Goal: Use online tool/utility

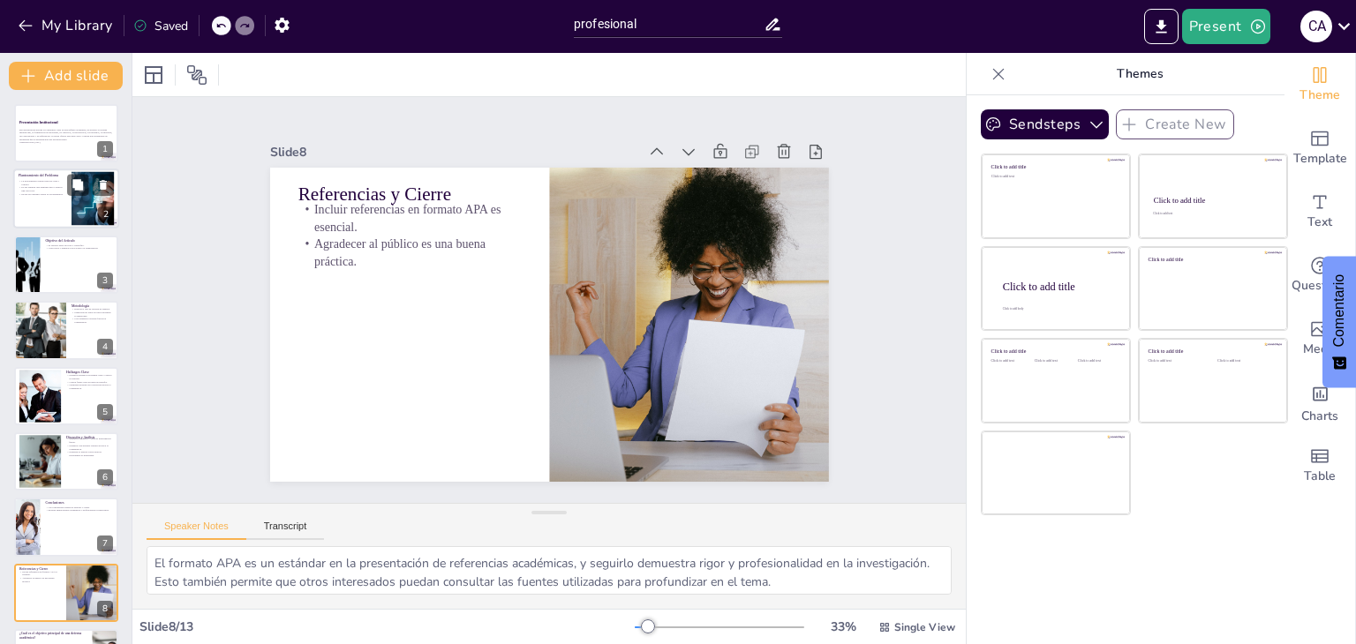
click at [94, 209] on div at bounding box center [92, 199] width 80 height 54
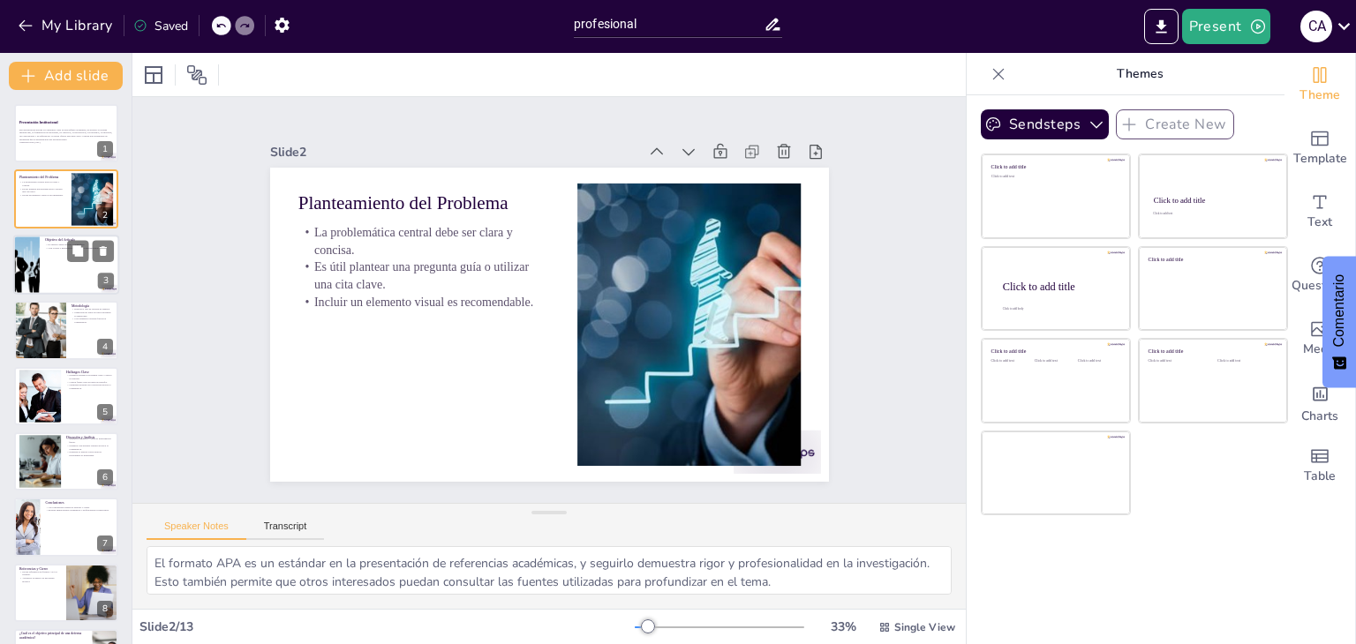
click at [60, 256] on div at bounding box center [66, 265] width 106 height 60
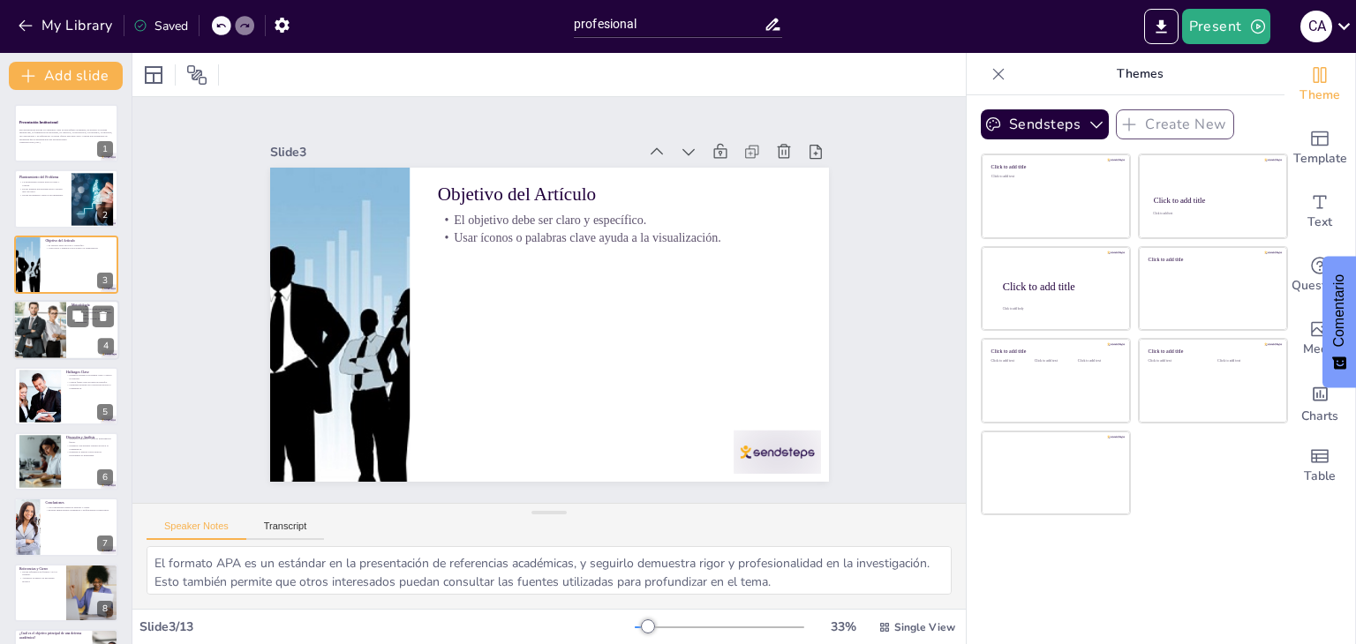
click at [39, 329] on div at bounding box center [39, 330] width 89 height 60
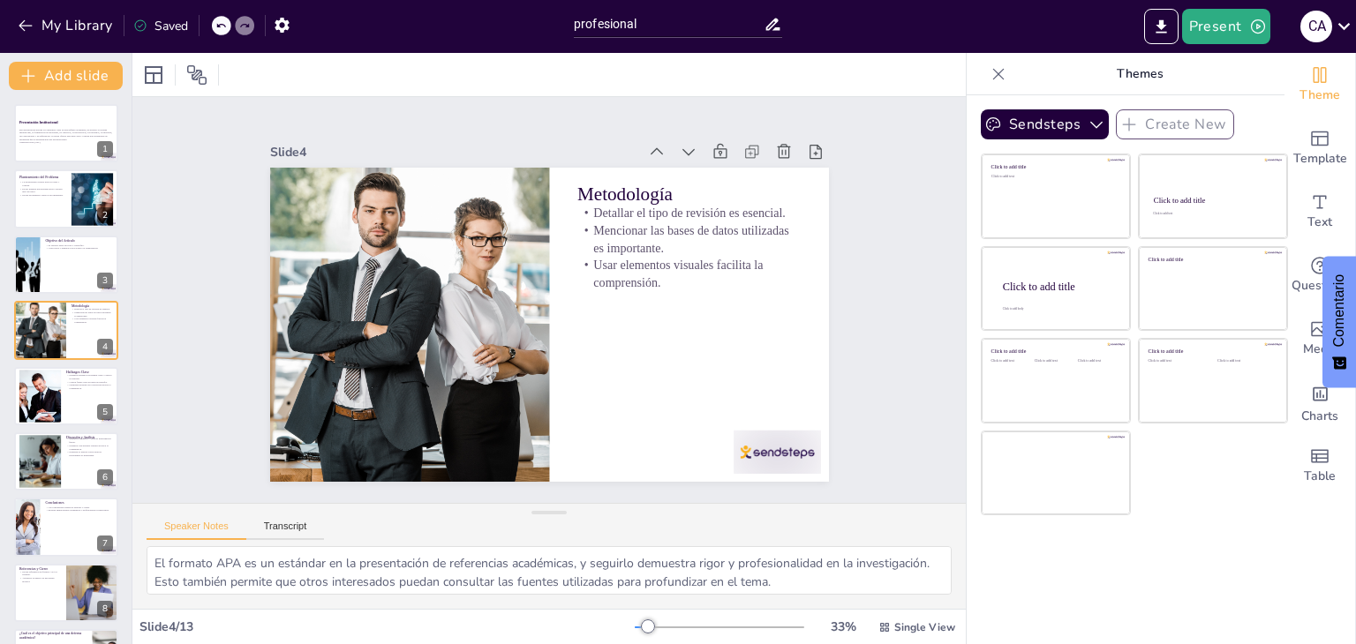
scroll to position [320, 0]
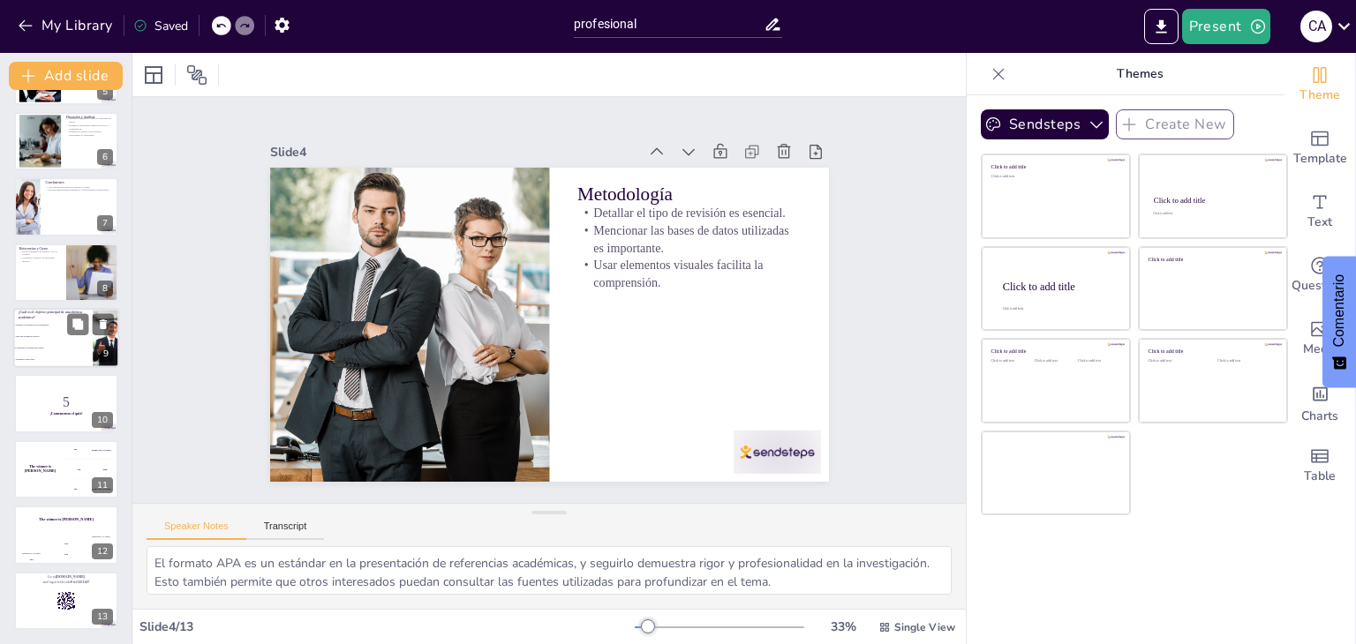
click at [64, 350] on li "Comunicar la relevancia del trabajo" at bounding box center [52, 347] width 79 height 11
checkbox input "true"
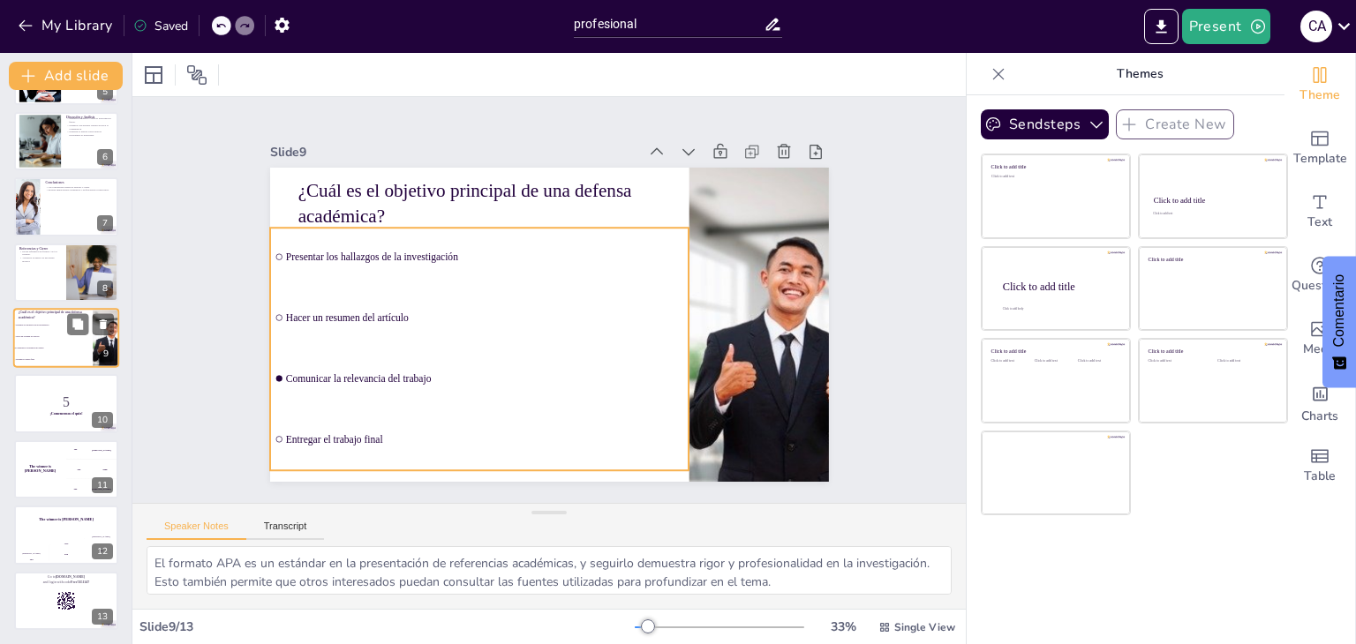
scroll to position [291, 0]
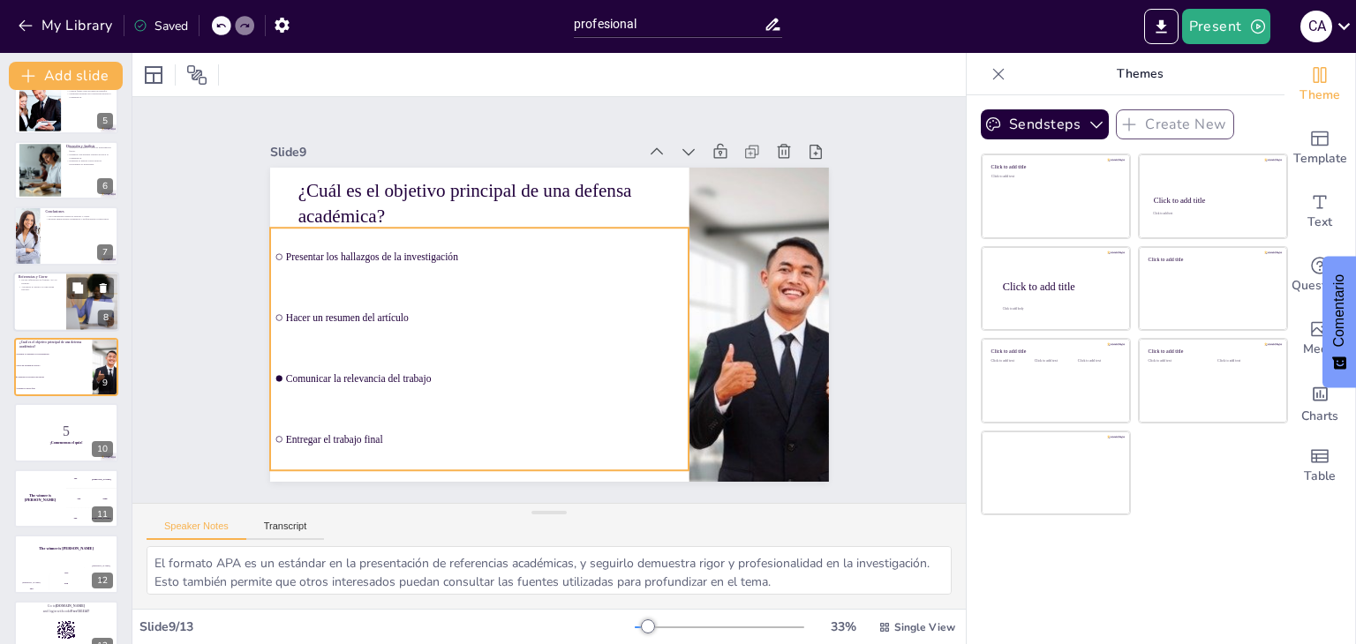
checkbox input "true"
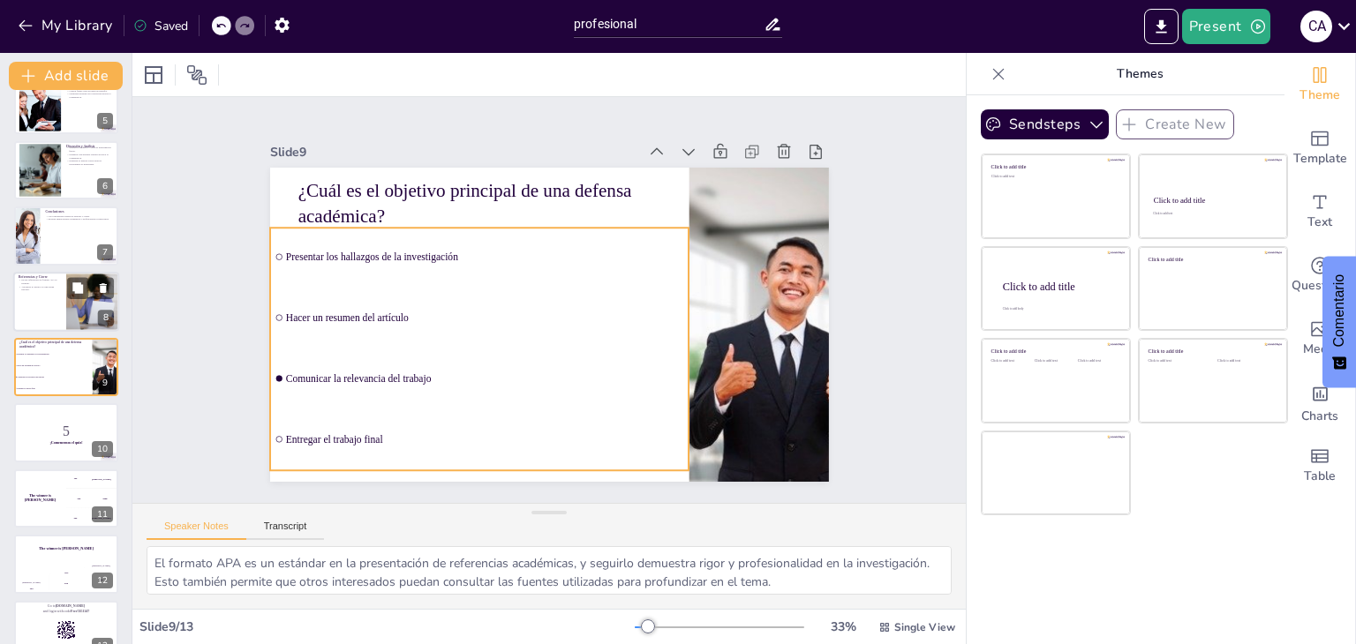
checkbox input "true"
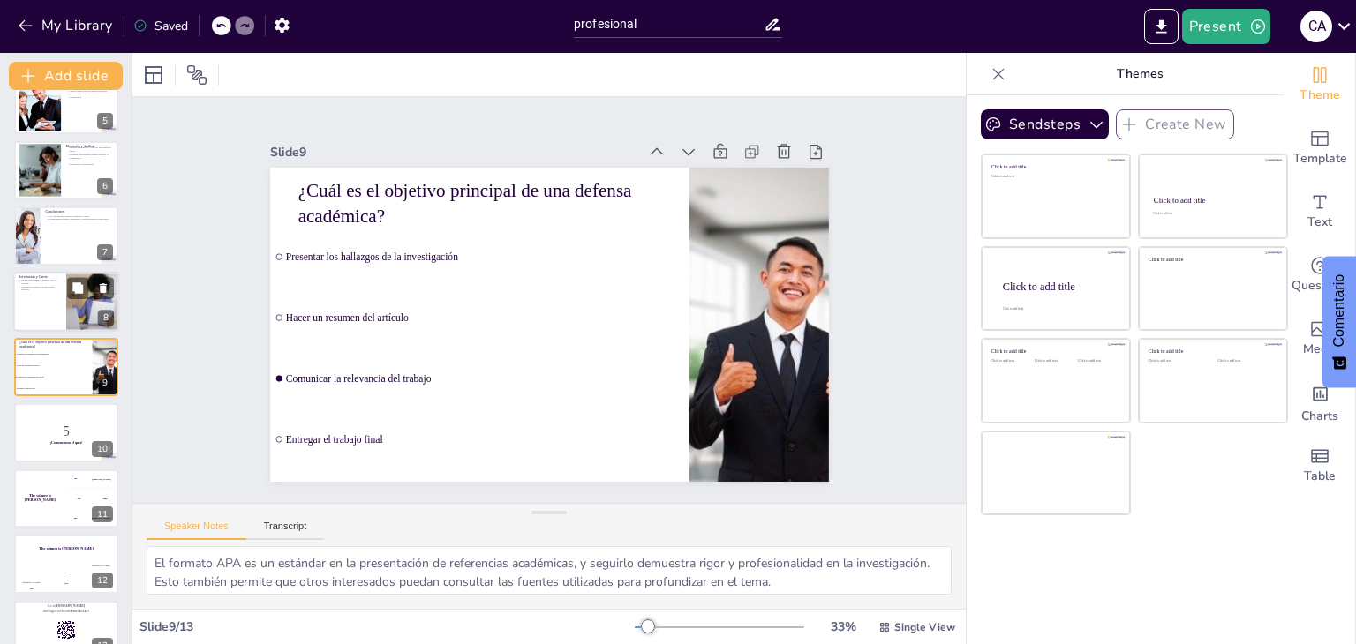
checkbox input "true"
click at [60, 282] on p "Incluir referencias en formato APA es esencial." at bounding box center [40, 281] width 42 height 6
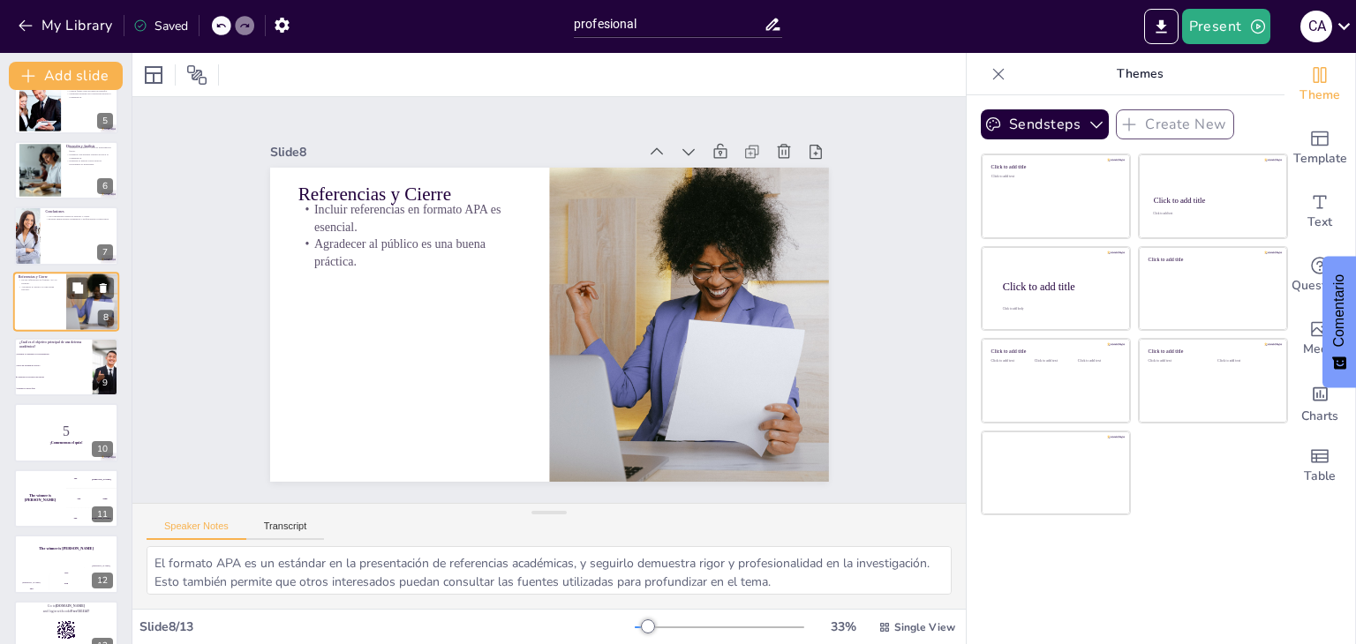
scroll to position [226, 0]
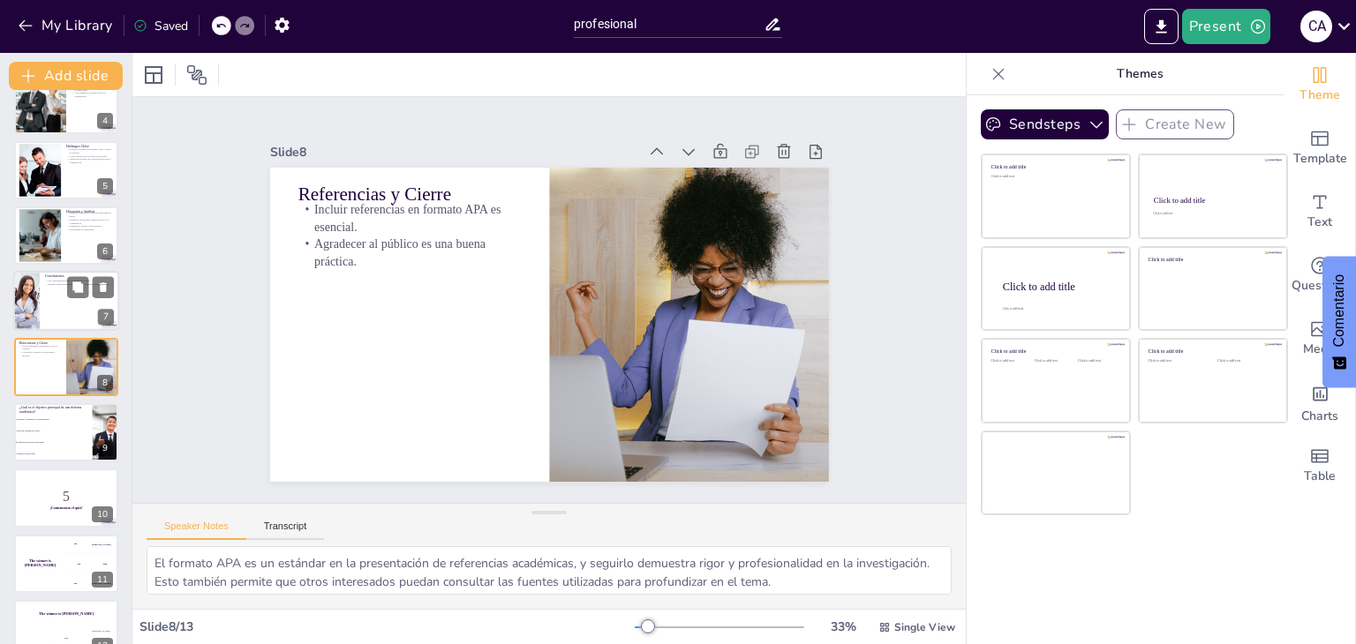
click at [33, 287] on div at bounding box center [26, 302] width 79 height 60
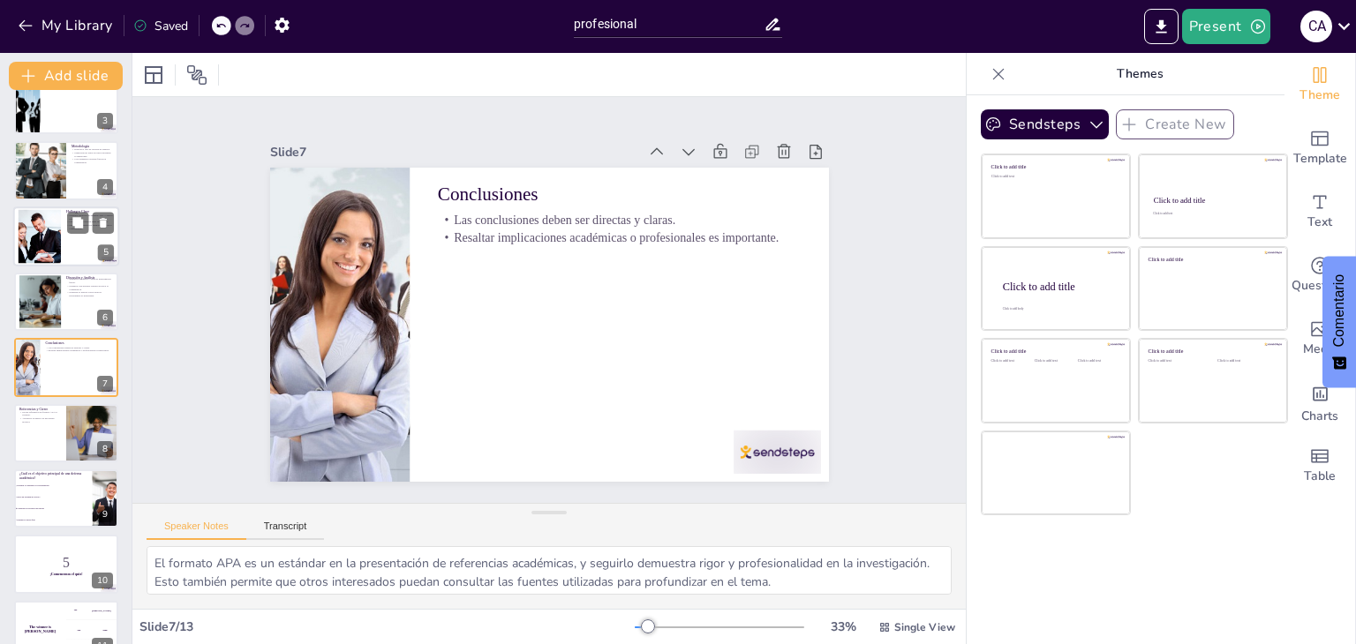
click at [63, 216] on div at bounding box center [66, 237] width 106 height 60
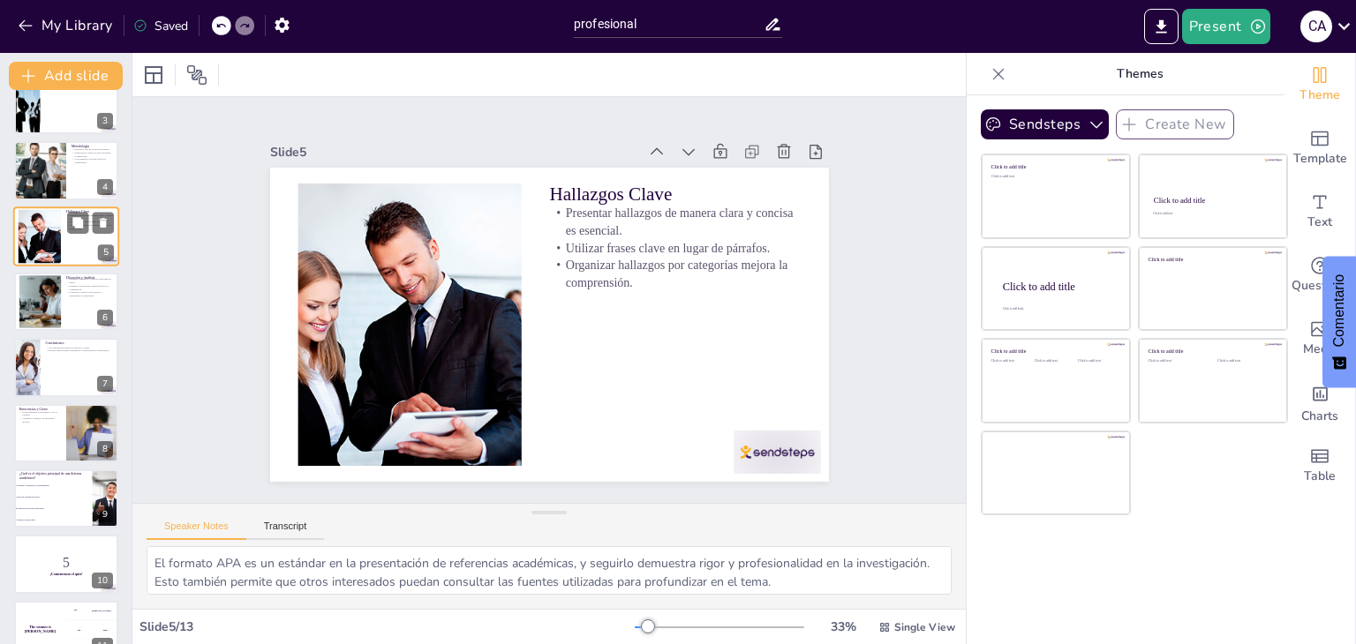
scroll to position [28, 0]
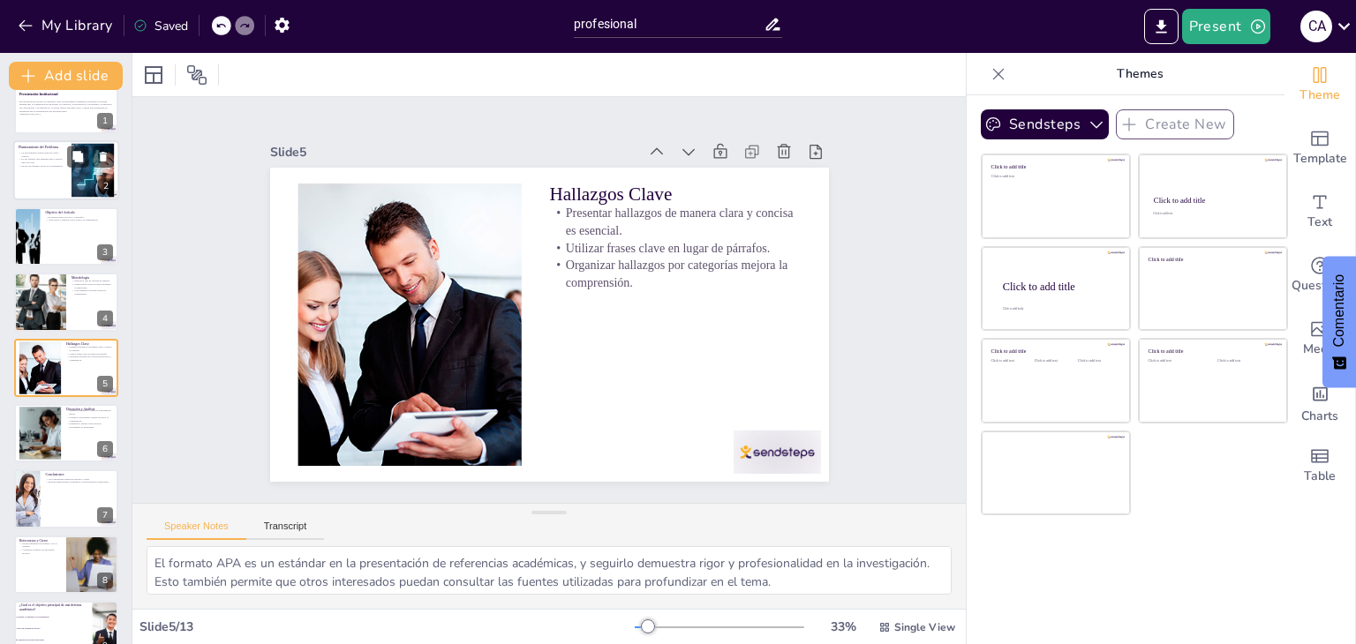
click at [67, 179] on div at bounding box center [66, 171] width 106 height 60
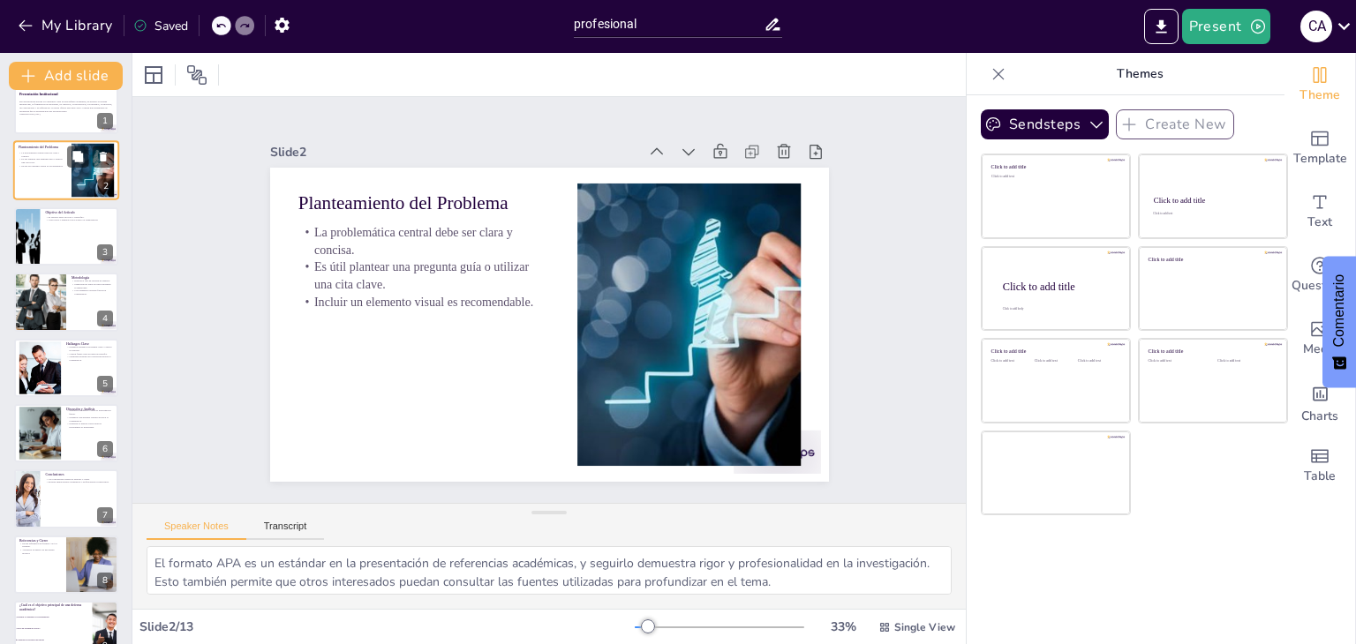
scroll to position [0, 0]
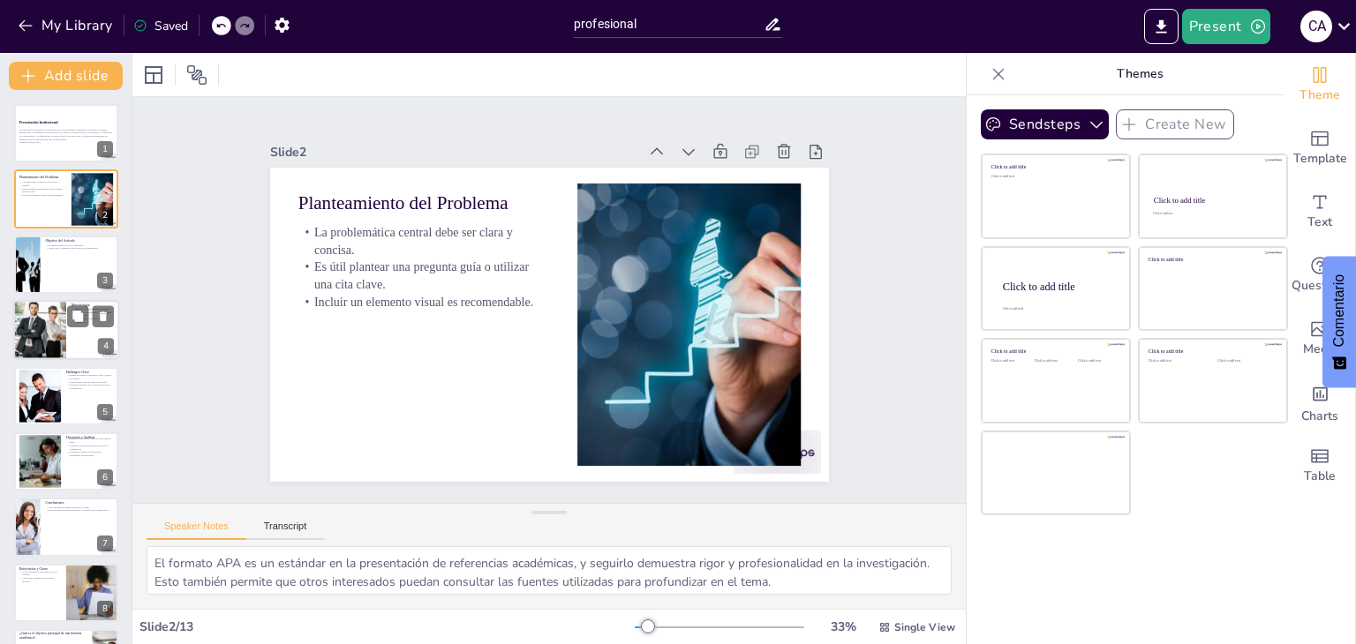
click at [46, 319] on div at bounding box center [39, 330] width 89 height 60
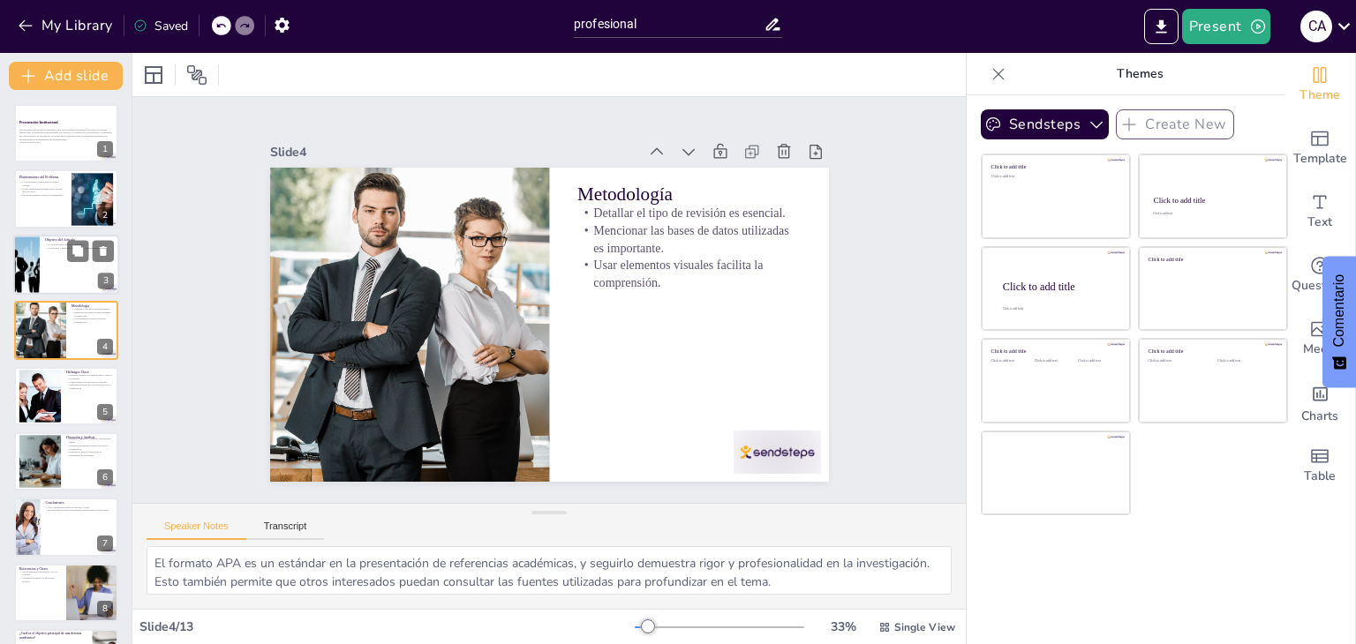
click at [45, 258] on div at bounding box center [66, 265] width 106 height 60
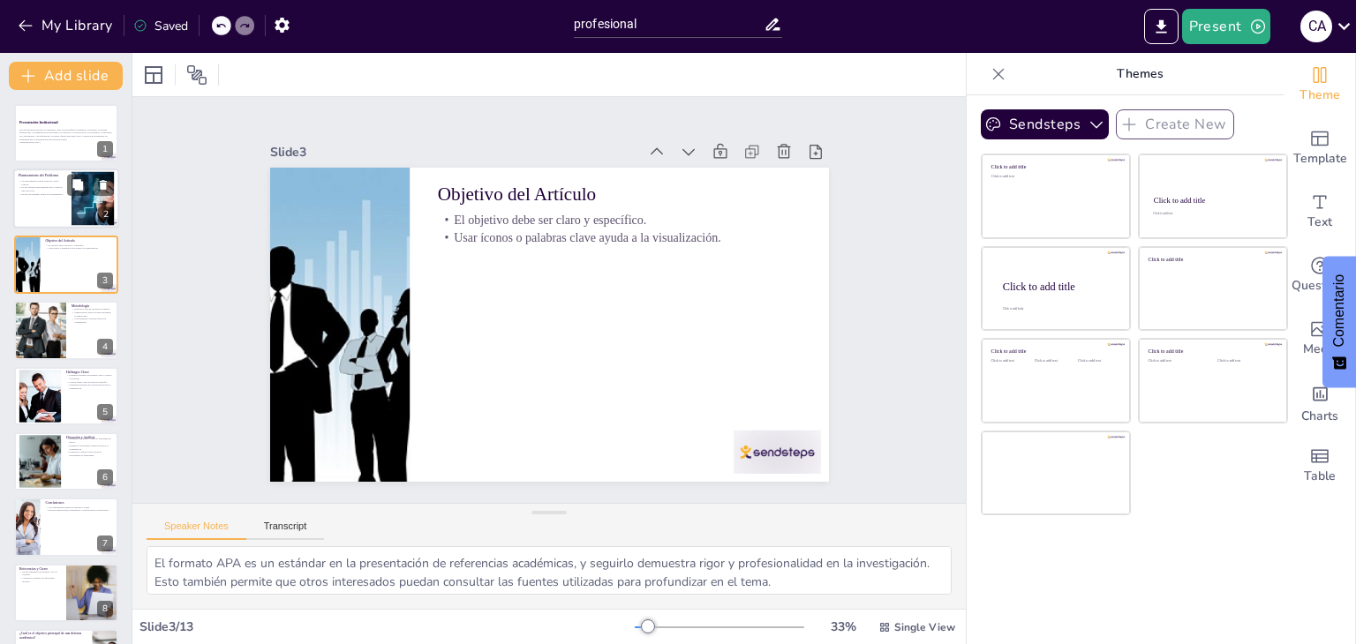
click at [64, 193] on p "Incluir un elemento visual es recomendable." at bounding box center [43, 195] width 48 height 4
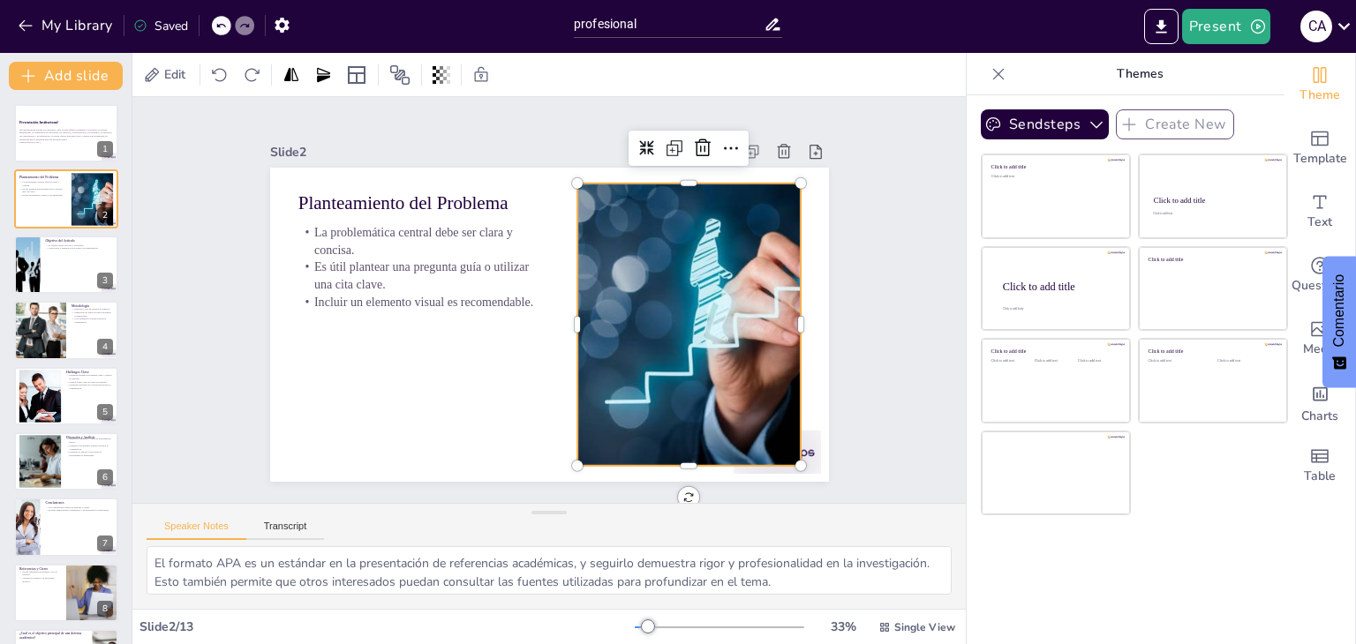
click at [694, 362] on div at bounding box center [689, 325] width 424 height 282
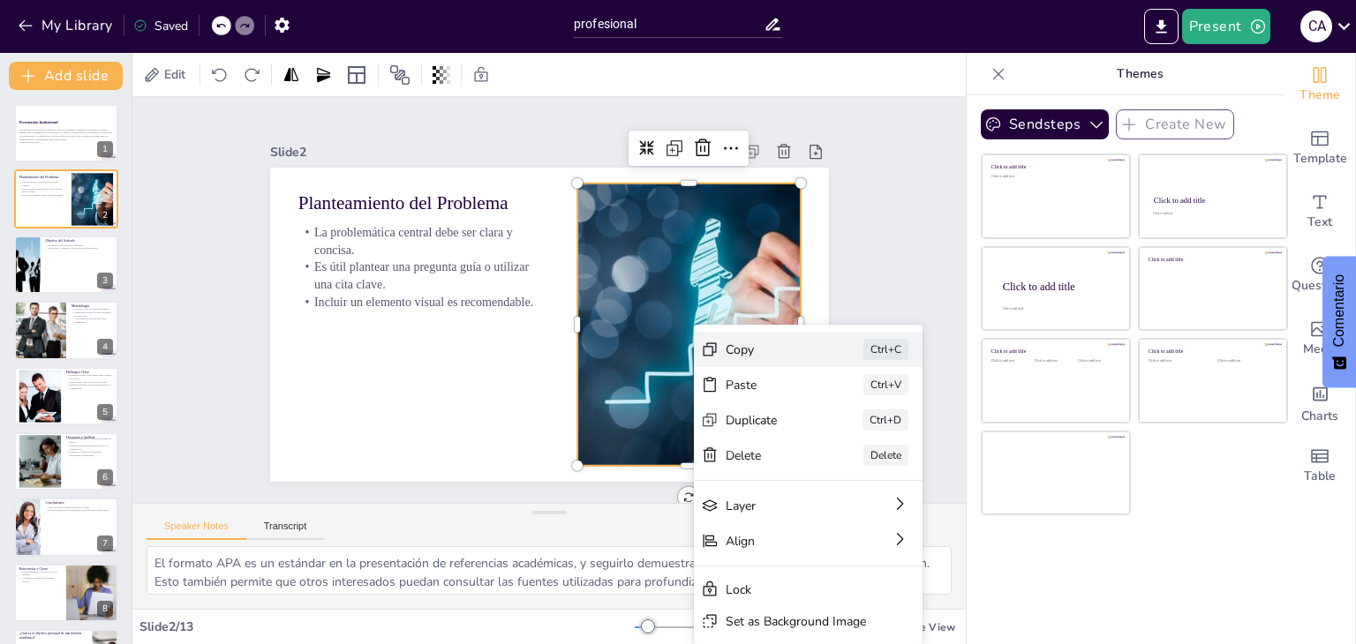
click at [753, 357] on div "Copy Ctrl+C" at bounding box center [808, 349] width 229 height 35
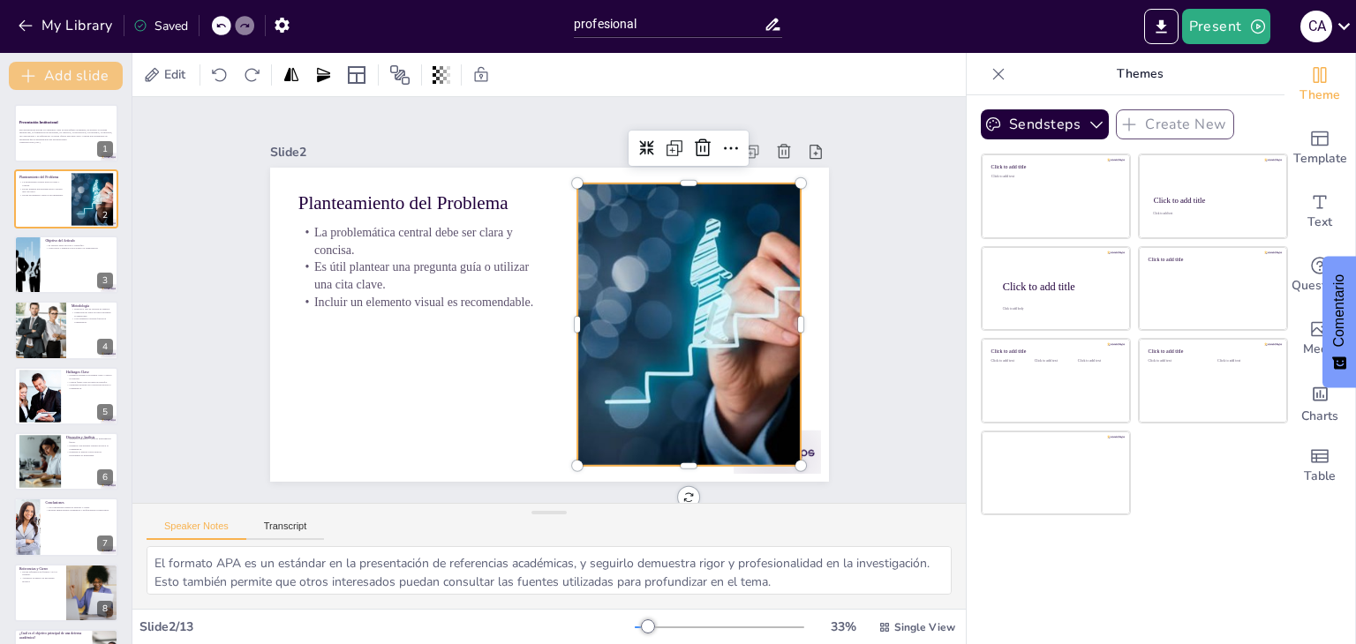
checkbox input "true"
